Goal: Transaction & Acquisition: Purchase product/service

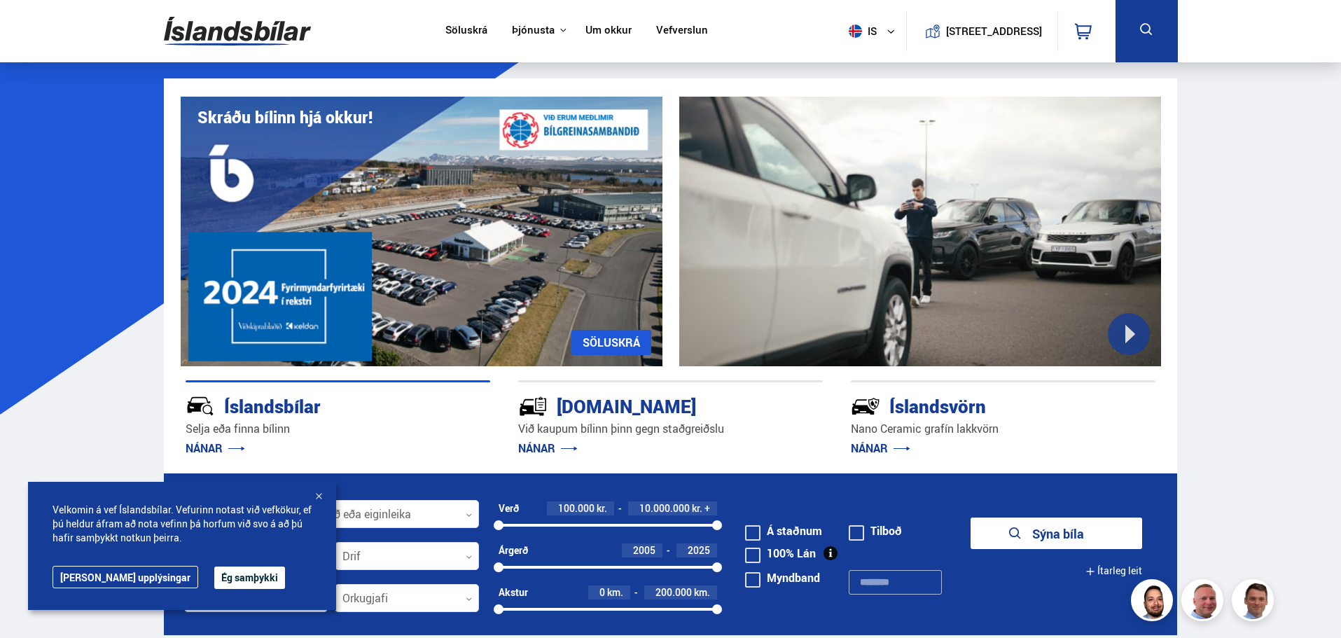
click at [319, 493] on div at bounding box center [319, 497] width 14 height 14
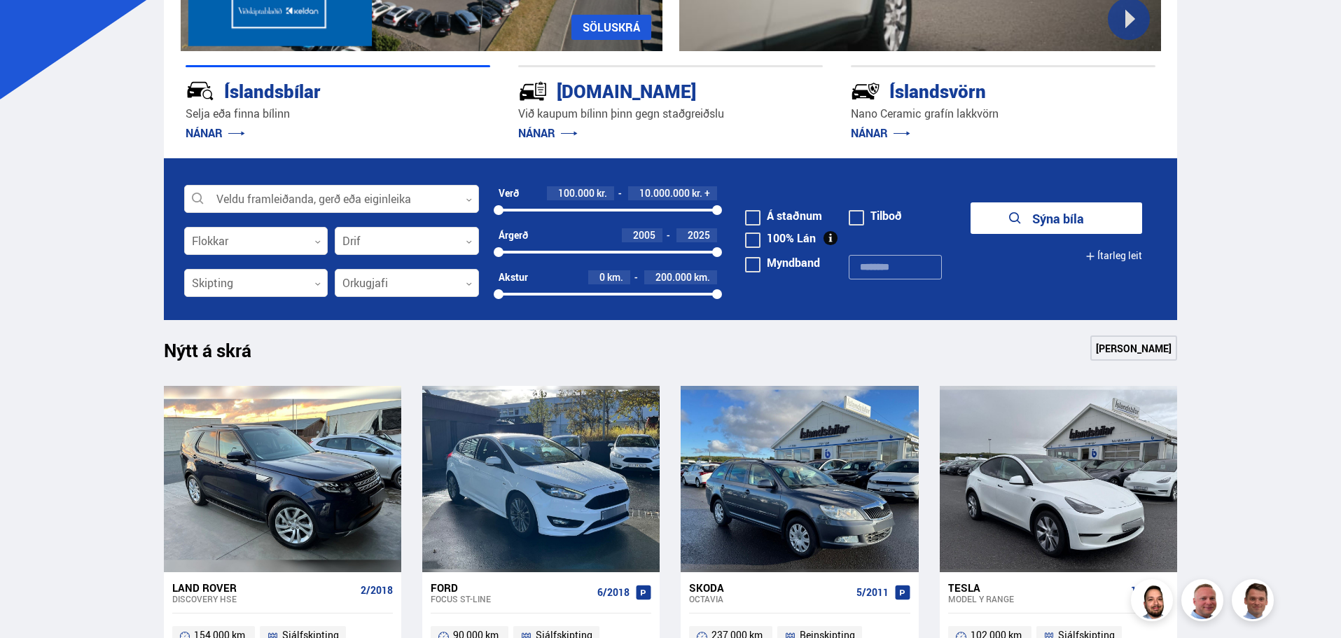
scroll to position [280, 0]
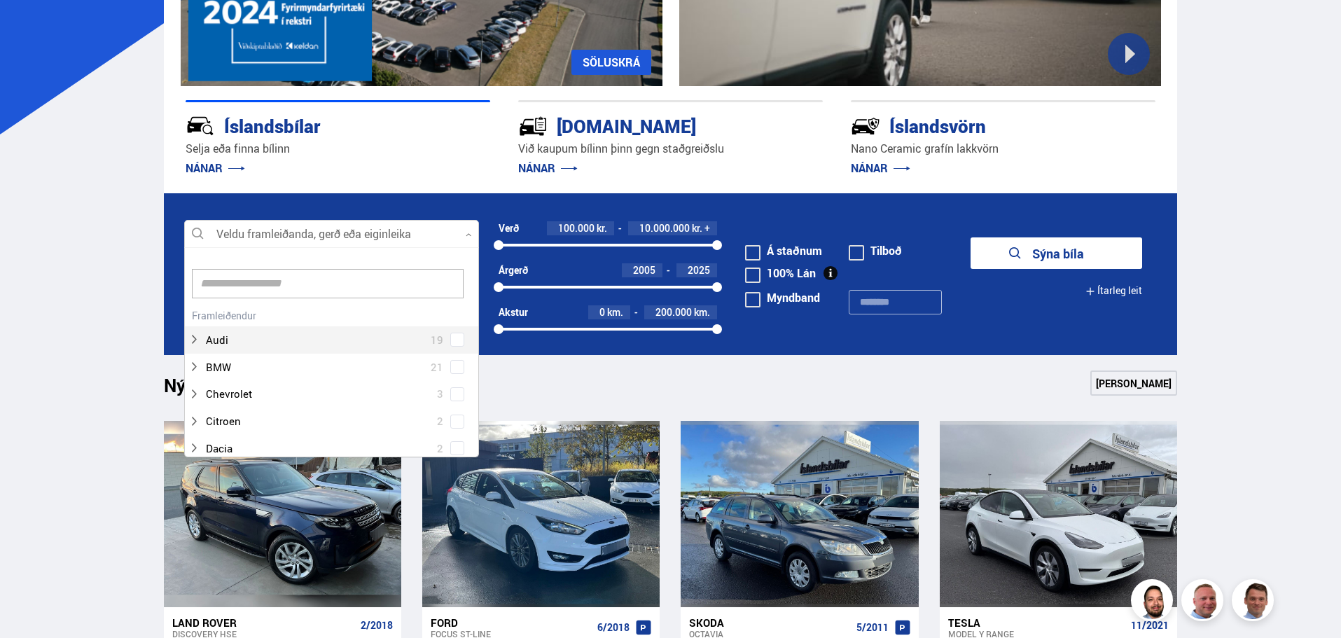
click at [339, 237] on div at bounding box center [331, 235] width 295 height 28
click at [224, 326] on div at bounding box center [317, 327] width 258 height 20
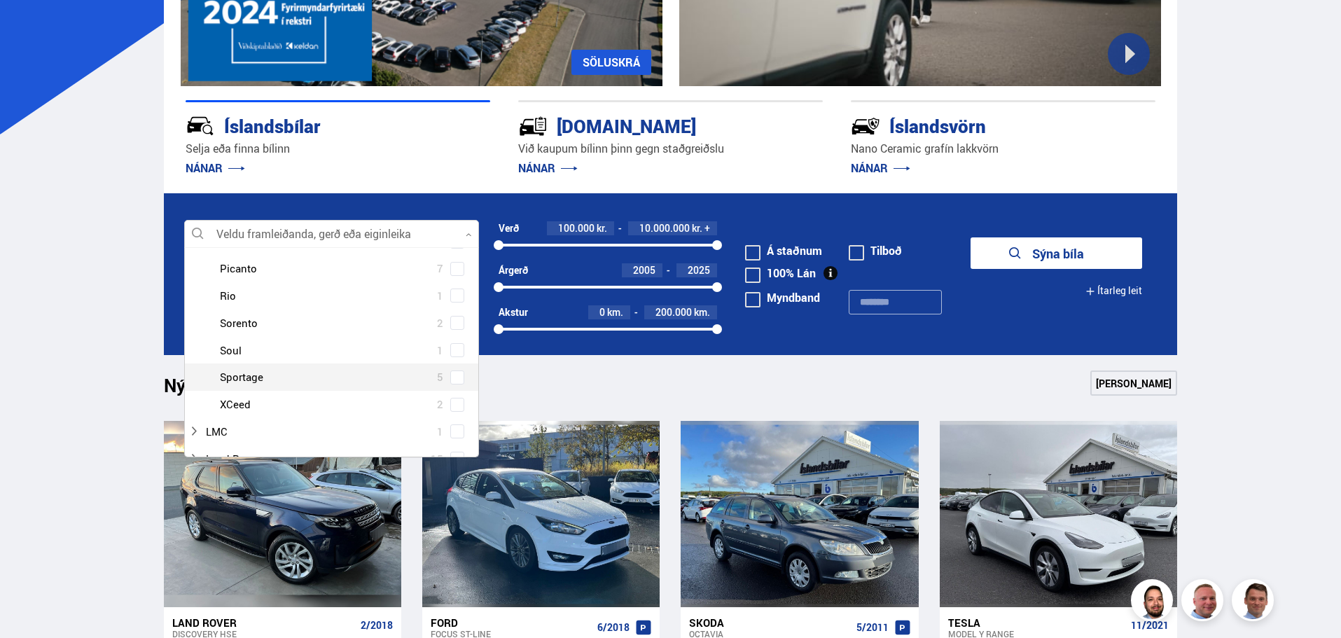
click at [262, 378] on div at bounding box center [345, 377] width 258 height 20
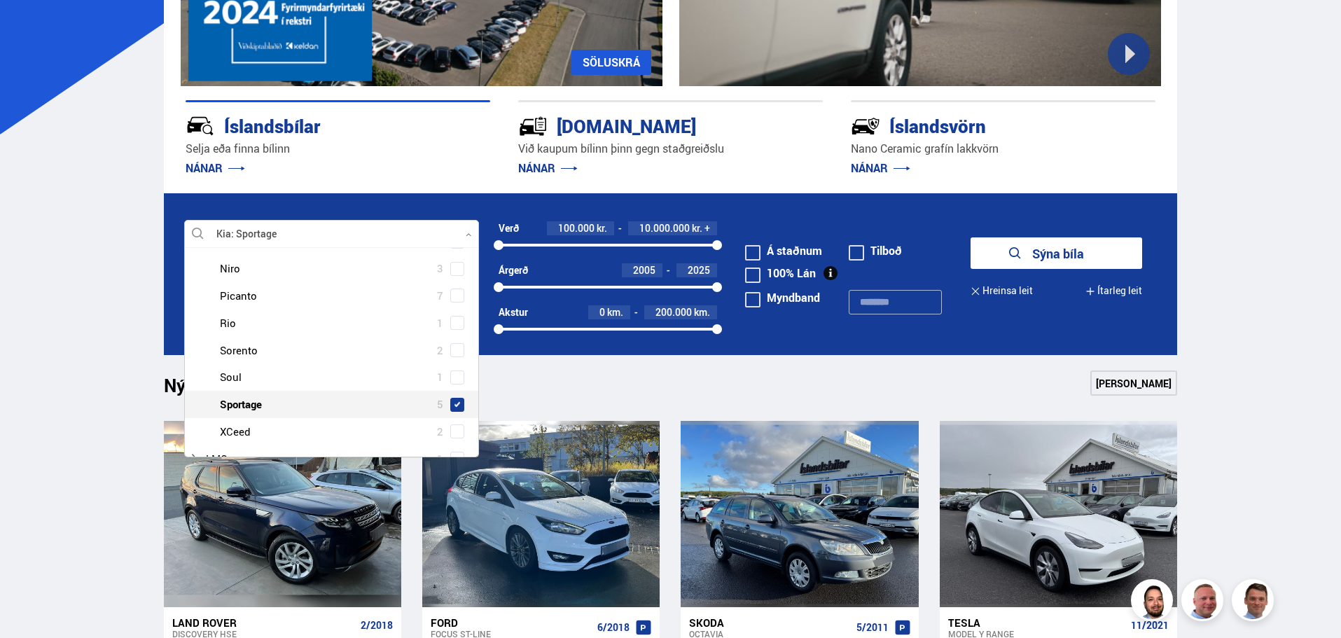
scroll to position [588, 0]
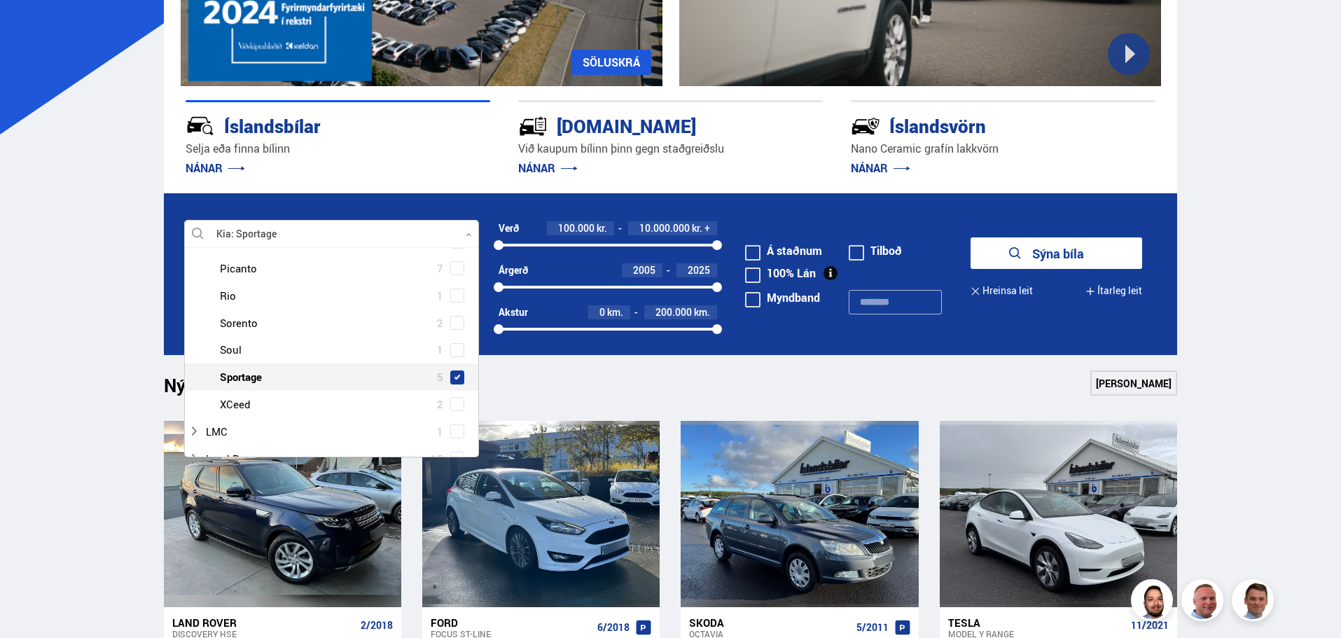
click at [450, 380] on span at bounding box center [457, 378] width 14 height 14
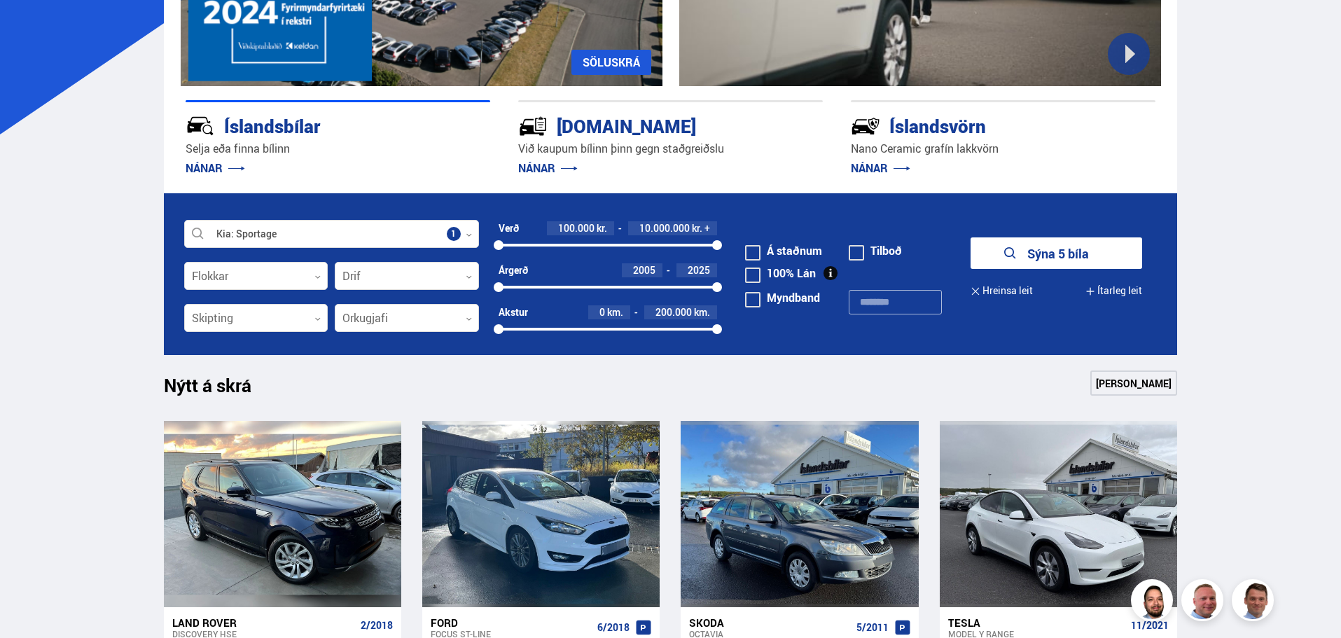
click at [1025, 257] on button "Sýna 5 bíla" at bounding box center [1057, 253] width 172 height 32
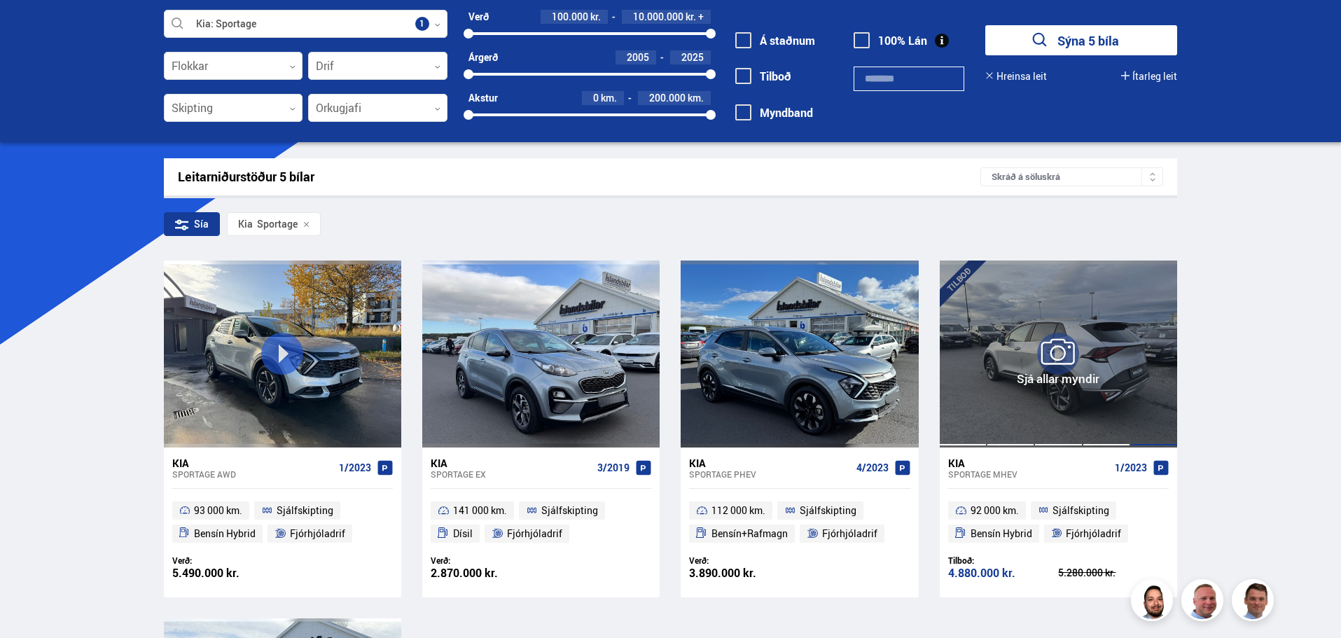
scroll to position [140, 0]
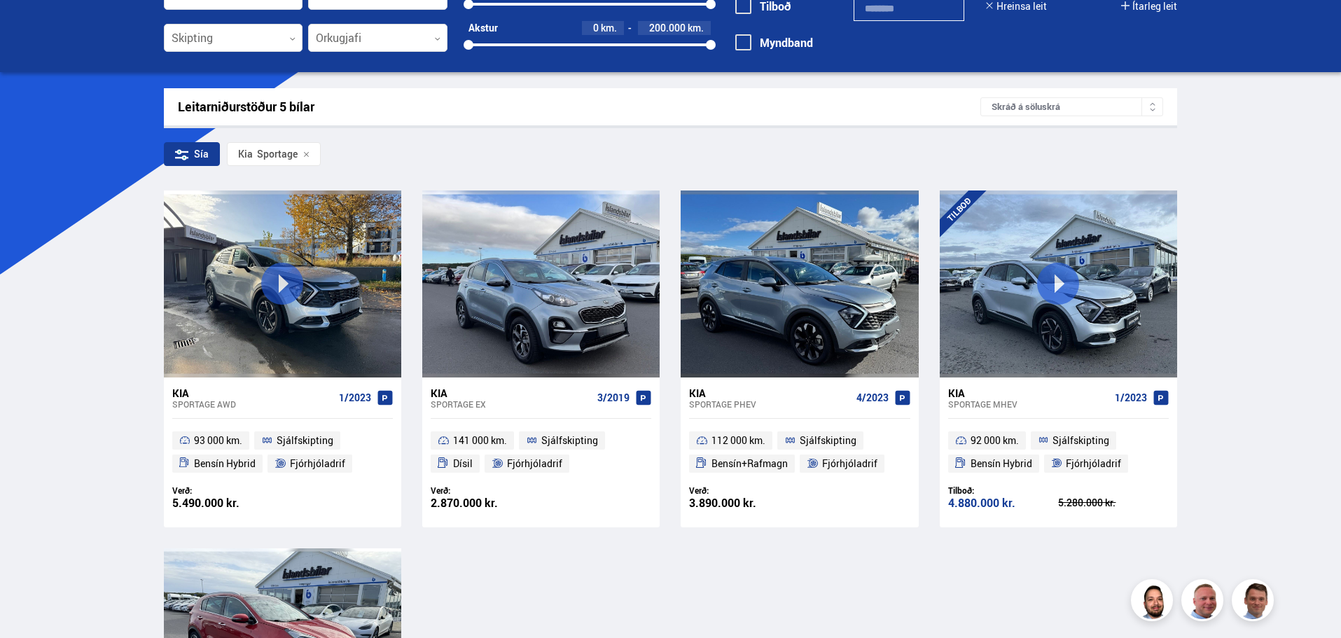
click at [766, 391] on div "Kia" at bounding box center [769, 393] width 161 height 13
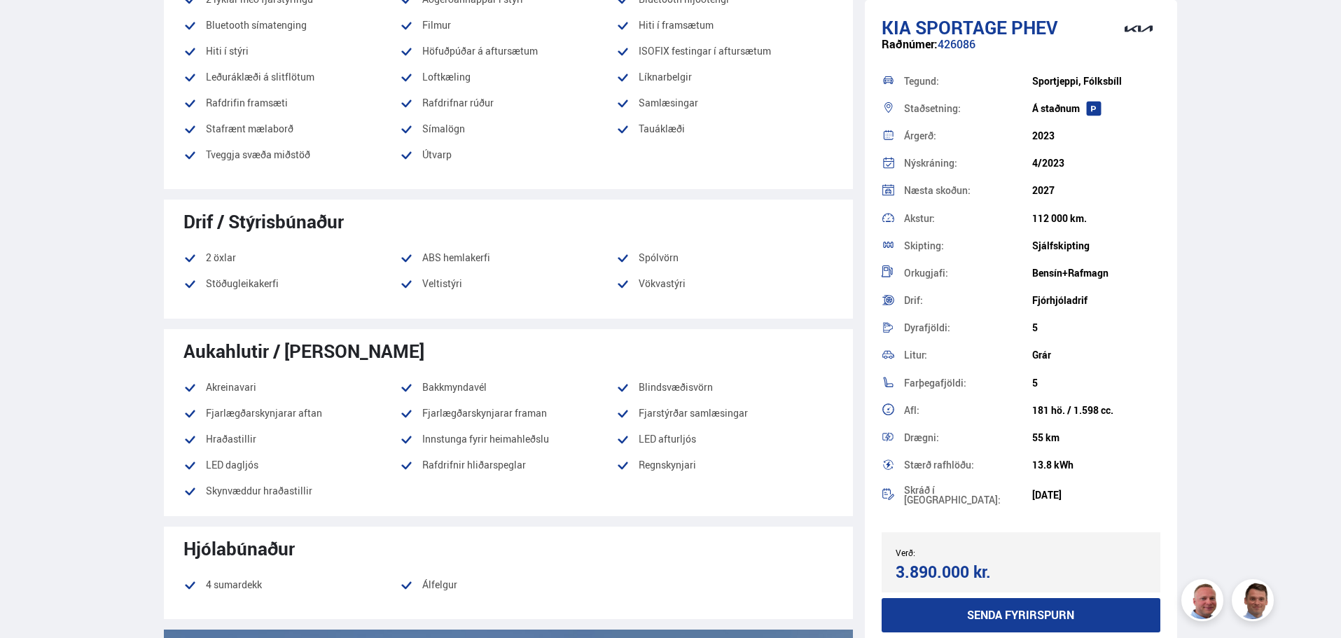
scroll to position [1261, 0]
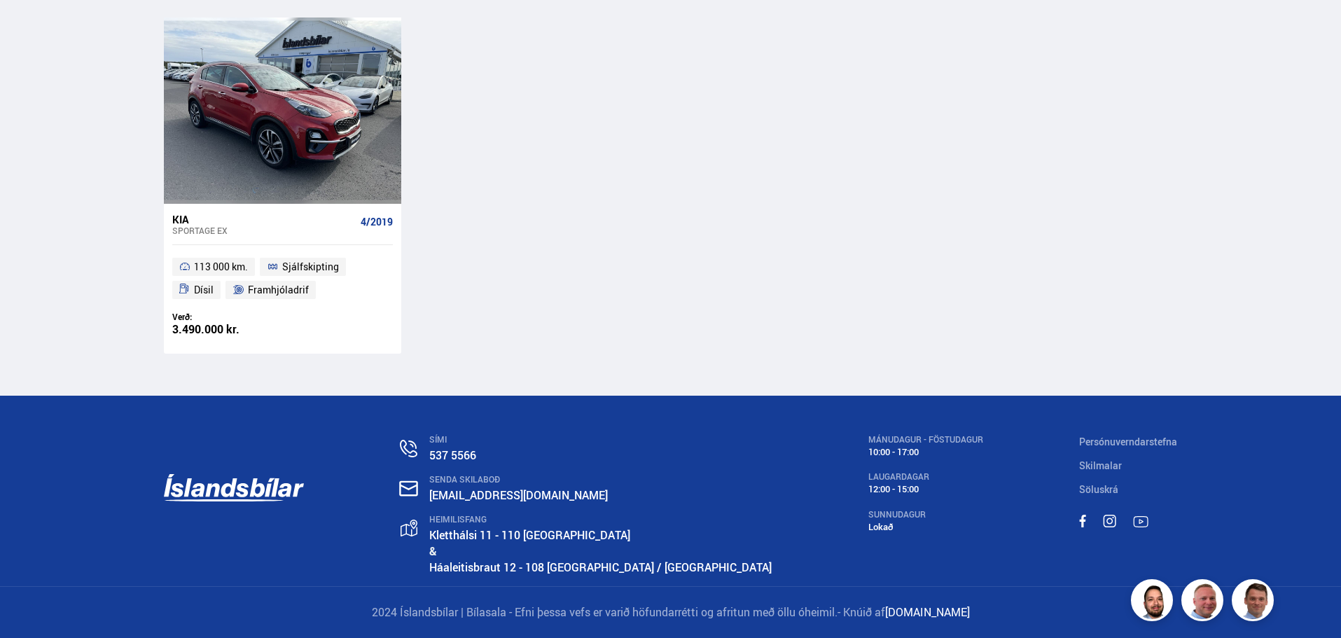
scroll to position [290, 0]
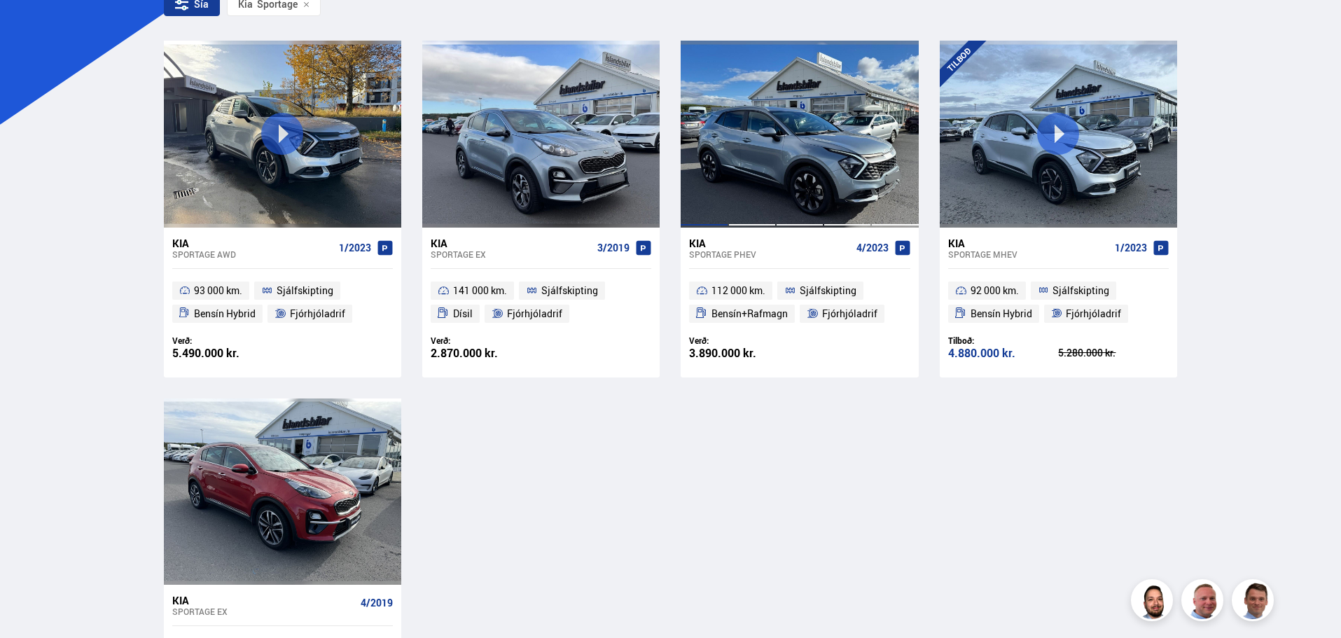
click at [715, 202] on div at bounding box center [704, 134] width 48 height 186
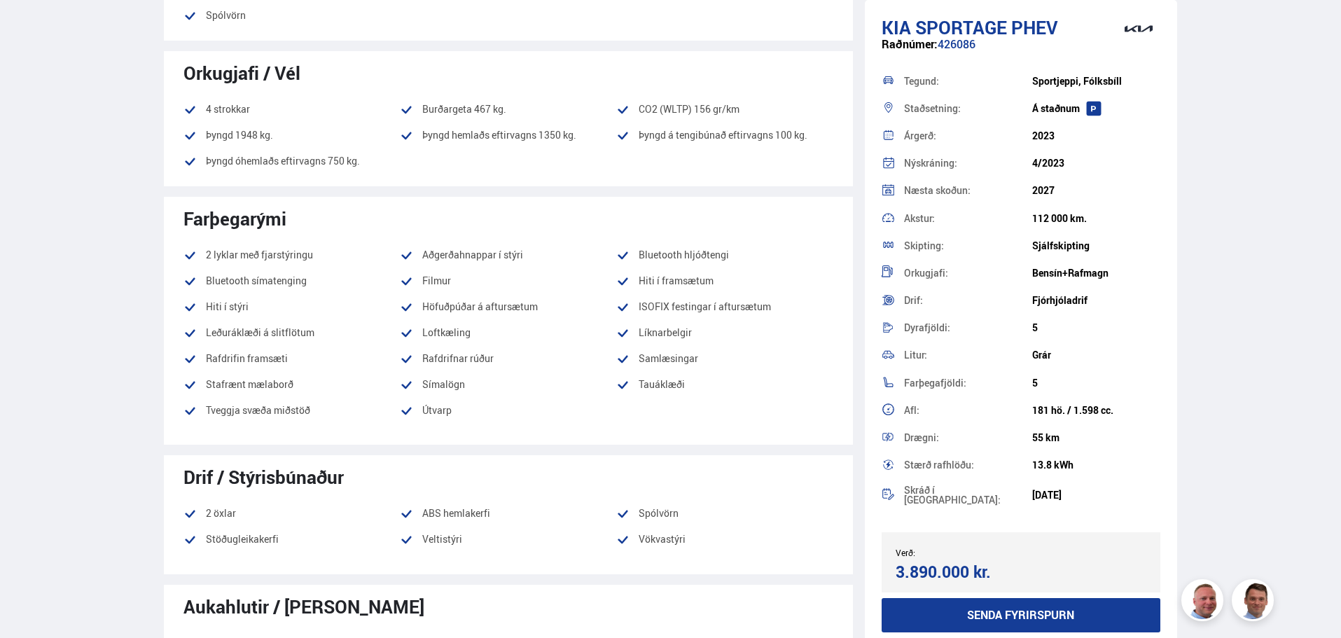
scroll to position [771, 0]
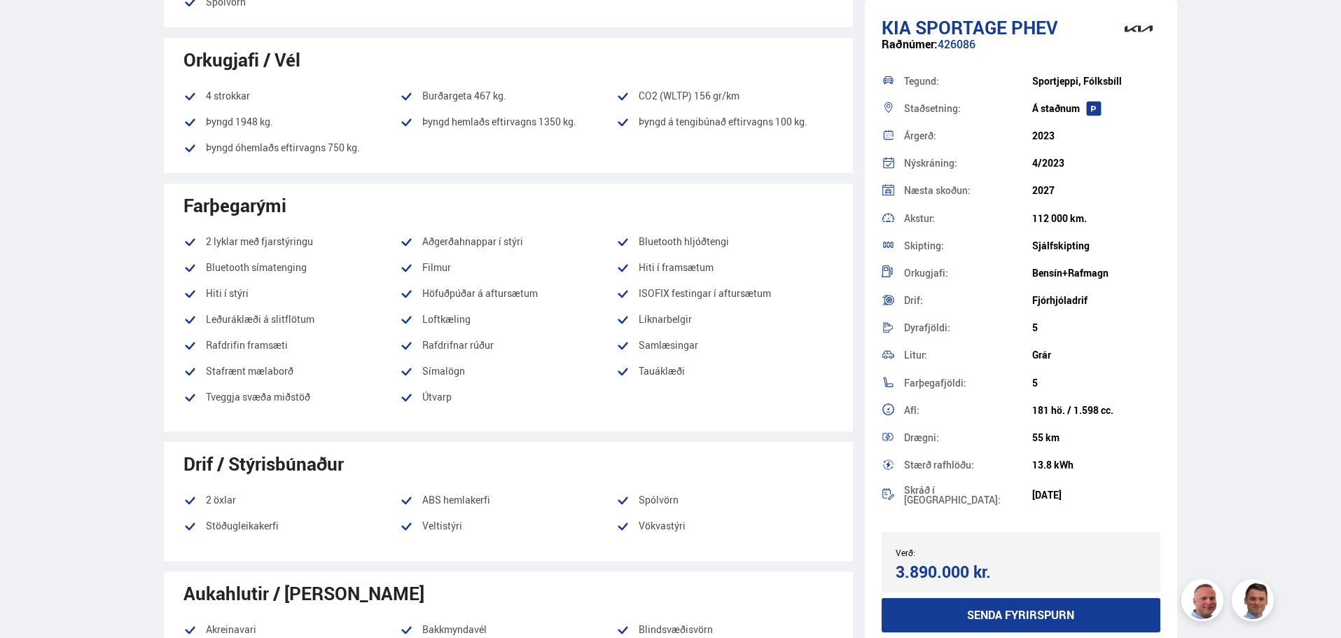
click at [993, 613] on button "Senda fyrirspurn" at bounding box center [1021, 615] width 279 height 34
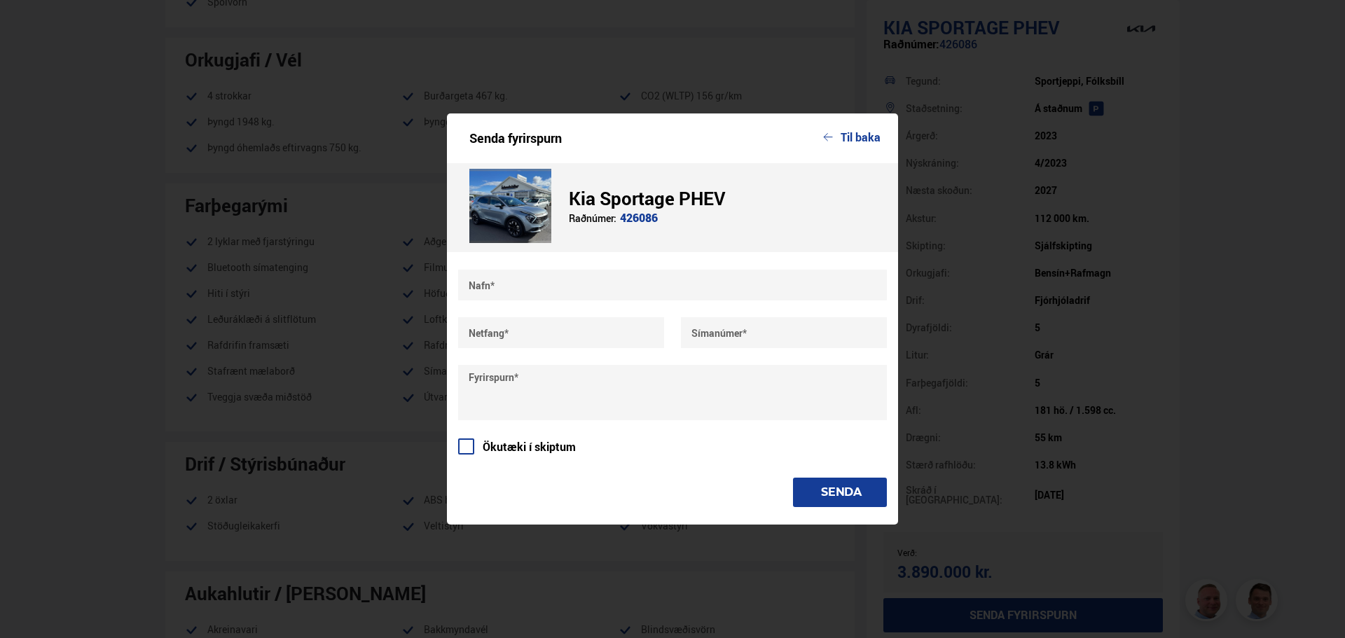
click at [841, 137] on button "Til baka" at bounding box center [851, 137] width 57 height 13
